Goal: Transaction & Acquisition: Book appointment/travel/reservation

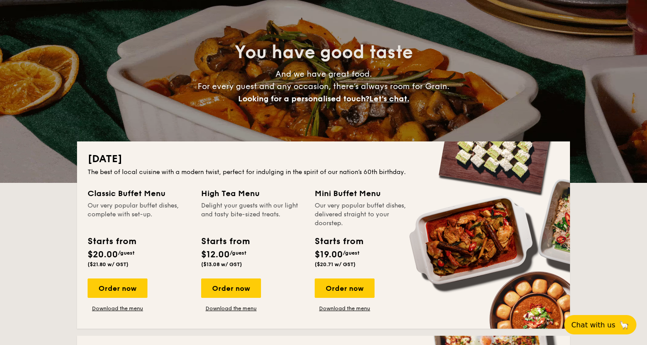
scroll to position [64, 0]
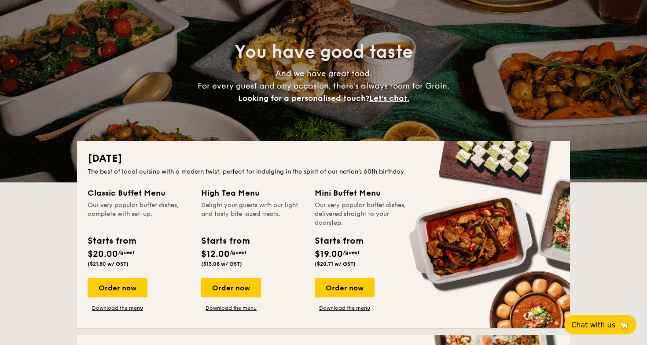
click at [356, 193] on div "Mini Buffet Menu" at bounding box center [366, 193] width 103 height 12
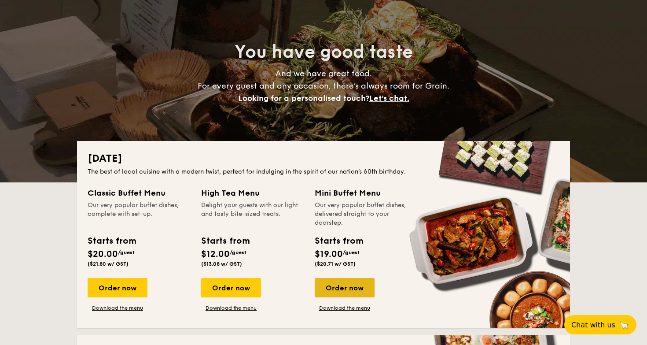
click at [342, 281] on div "Order now" at bounding box center [345, 287] width 60 height 19
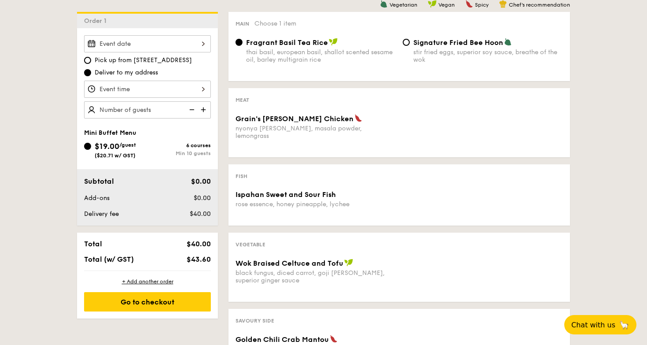
scroll to position [236, 0]
click at [205, 108] on img at bounding box center [204, 110] width 13 height 17
click at [204, 108] on img at bounding box center [204, 110] width 13 height 17
type input "15 guests"
click at [198, 44] on div at bounding box center [147, 44] width 127 height 17
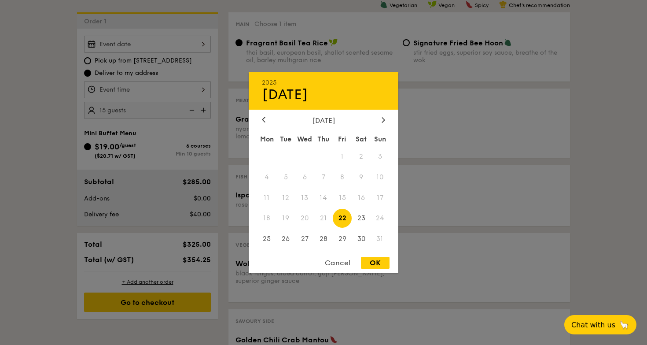
click at [387, 114] on div "2025 Aug [DATE] Tue Wed Thu Fri Sat Sun 1 2 3 4 5 6 7 8 9 10 11 12 13 14 15 16 …" at bounding box center [324, 172] width 150 height 201
click at [380, 117] on div at bounding box center [384, 120] width 8 height 8
click at [327, 154] on span "4" at bounding box center [323, 156] width 19 height 19
click at [324, 154] on span "4" at bounding box center [323, 156] width 19 height 19
click at [270, 121] on div "[DATE]" at bounding box center [323, 120] width 123 height 8
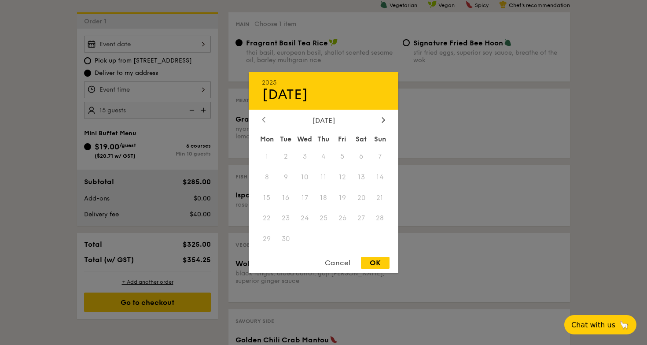
click at [264, 119] on icon at bounding box center [264, 120] width 4 height 6
click at [343, 238] on span "29" at bounding box center [342, 238] width 19 height 19
click at [371, 262] on div "OK" at bounding box center [375, 263] width 29 height 12
type input "[DATE]"
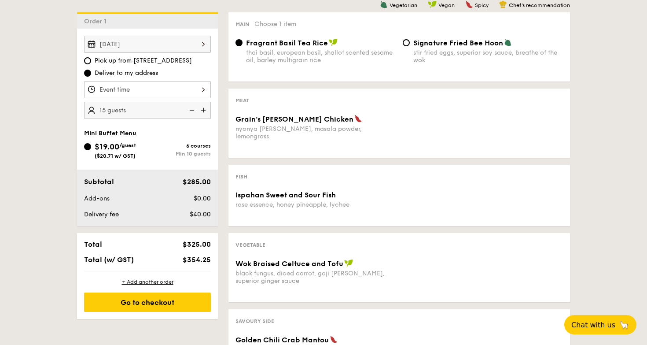
click at [170, 92] on div at bounding box center [147, 89] width 127 height 17
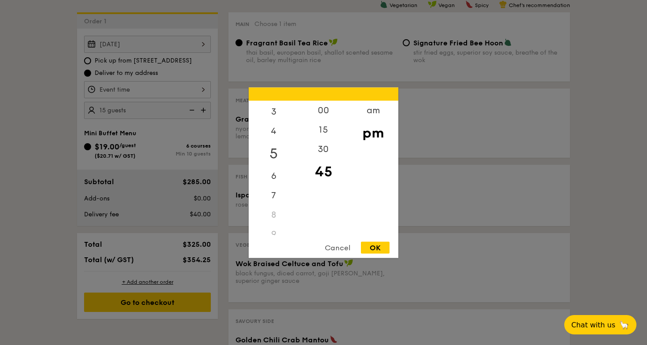
click at [272, 150] on div "5" at bounding box center [274, 153] width 50 height 26
click at [323, 144] on div "30" at bounding box center [324, 152] width 50 height 26
click at [370, 247] on div "OK" at bounding box center [375, 247] width 29 height 12
type input "5:30PM"
